Goal: Understand process/instructions

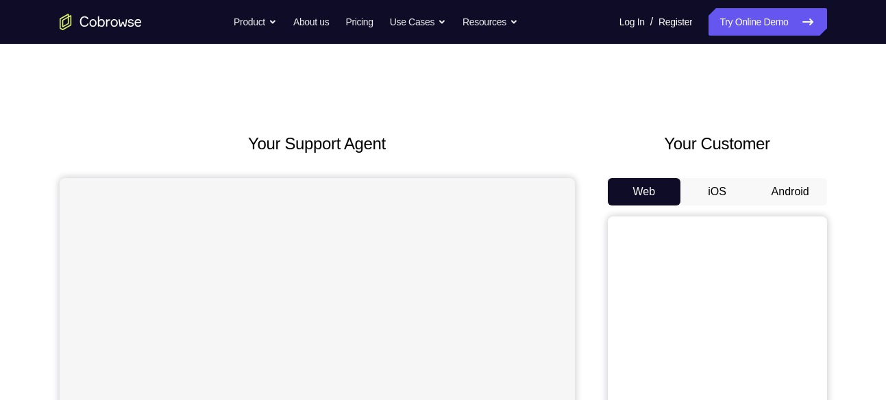
click at [778, 186] on button "Android" at bounding box center [790, 191] width 73 height 27
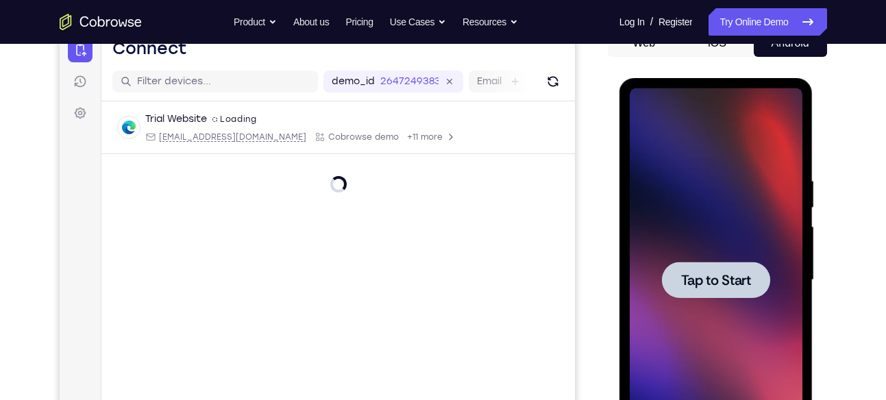
click at [724, 248] on div at bounding box center [716, 280] width 173 height 384
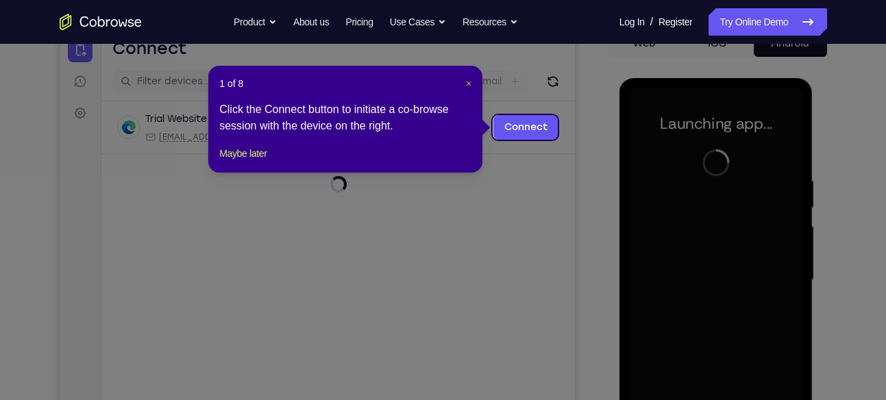
click at [469, 83] on span "×" at bounding box center [468, 83] width 5 height 11
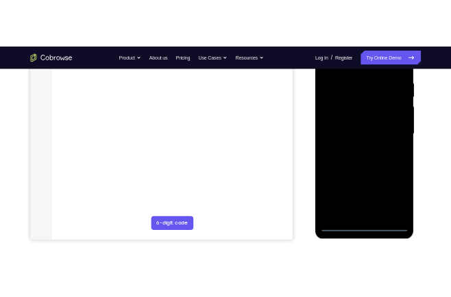
scroll to position [258, 0]
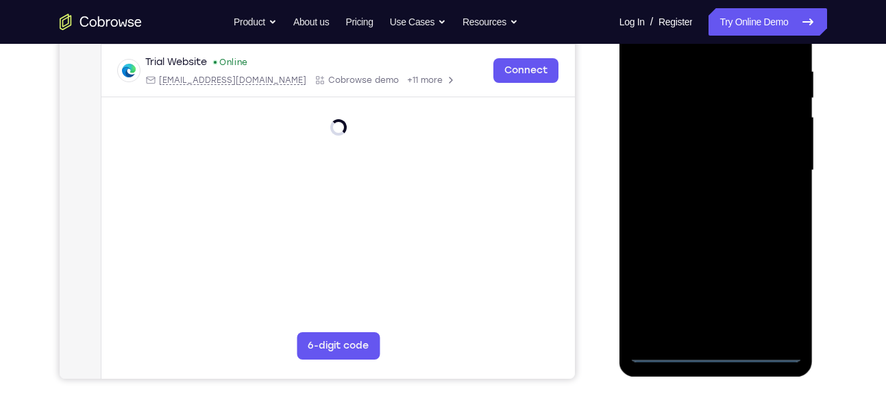
click at [713, 358] on div at bounding box center [716, 171] width 173 height 384
click at [775, 282] on div at bounding box center [716, 171] width 173 height 384
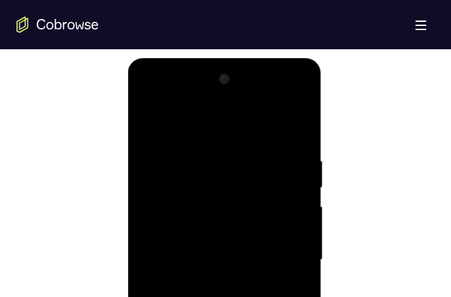
scroll to position [690, 0]
click at [155, 99] on div at bounding box center [224, 261] width 173 height 384
click at [278, 250] on div at bounding box center [224, 261] width 173 height 384
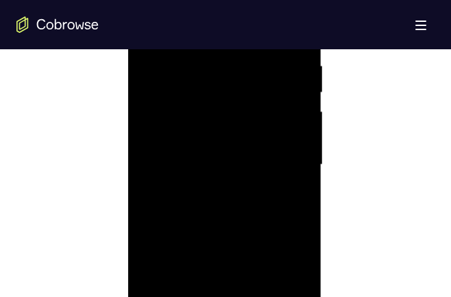
scroll to position [793, 0]
click at [209, 178] on div at bounding box center [224, 158] width 173 height 384
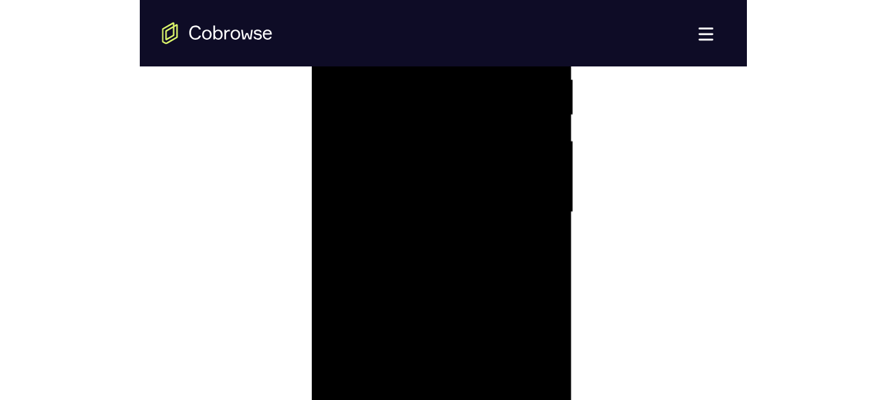
scroll to position [722, 0]
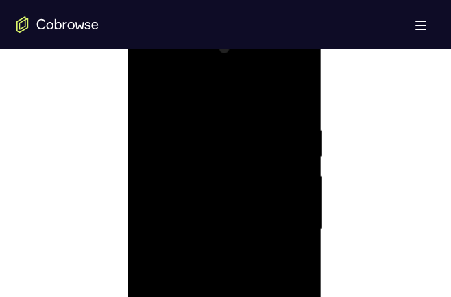
click at [202, 211] on div at bounding box center [224, 230] width 173 height 384
click at [191, 199] on div at bounding box center [224, 230] width 173 height 384
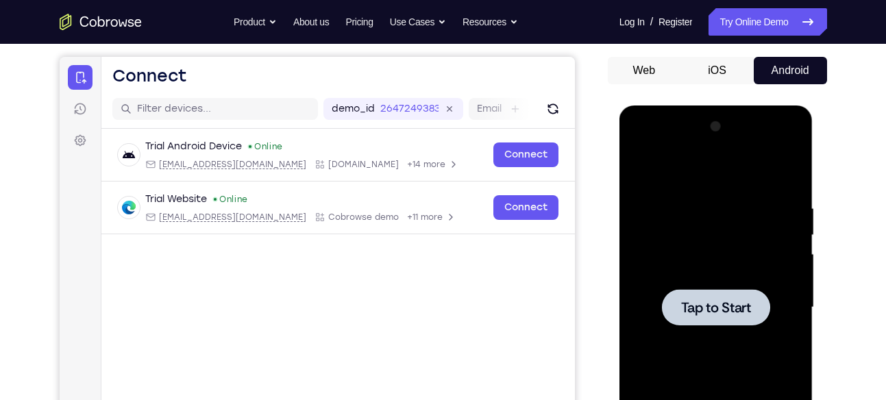
scroll to position [122, 0]
